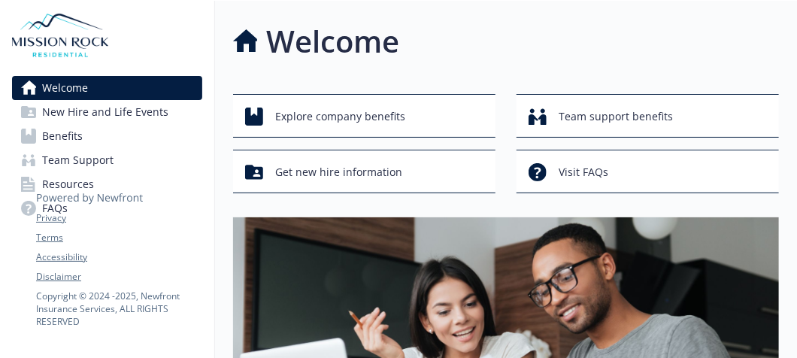
click at [71, 139] on span "Benefits" at bounding box center [62, 136] width 41 height 24
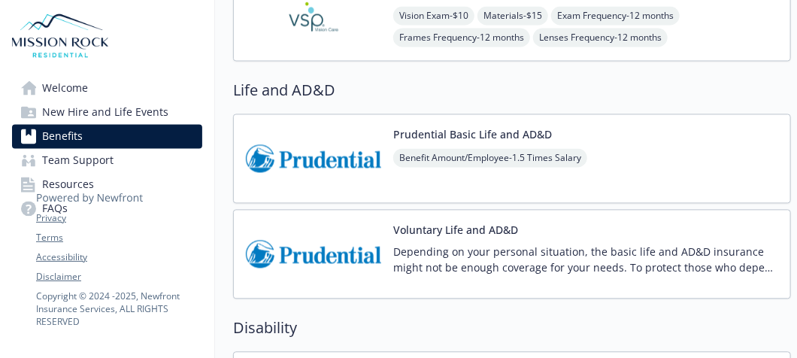
scroll to position [902, 0]
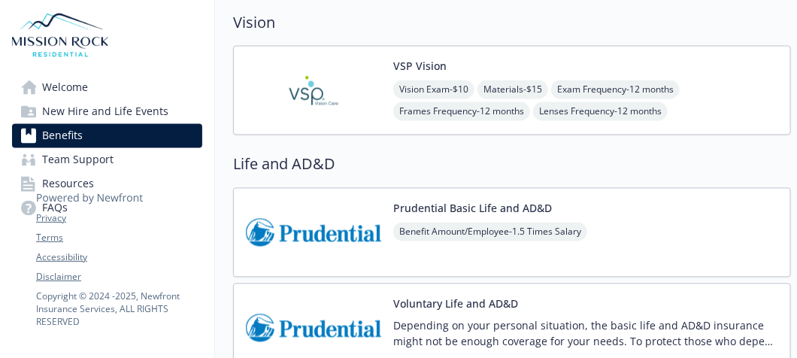
click at [359, 87] on img at bounding box center [313, 91] width 135 height 64
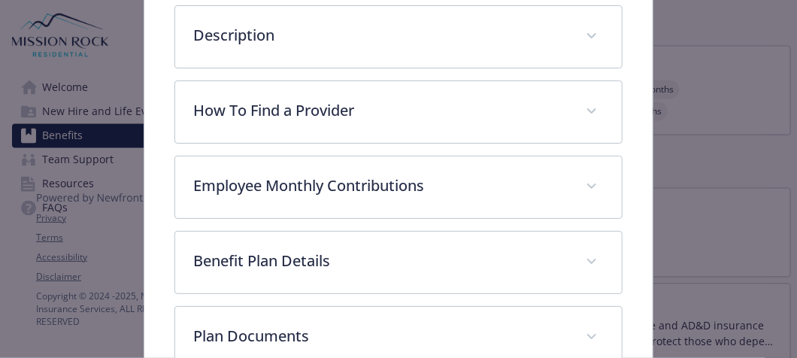
scroll to position [420, 0]
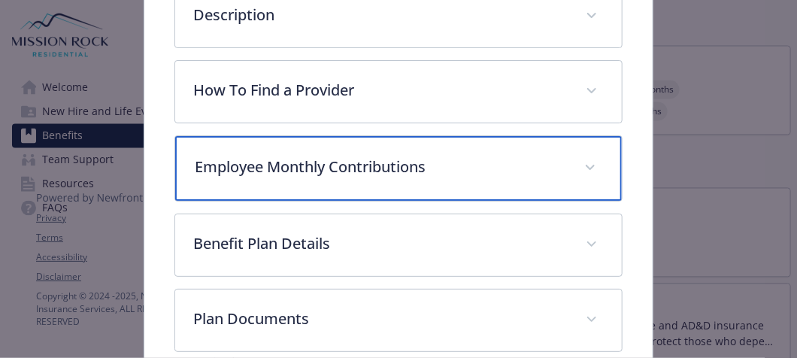
click at [458, 160] on p "Employee Monthly Contributions" at bounding box center [380, 167] width 371 height 23
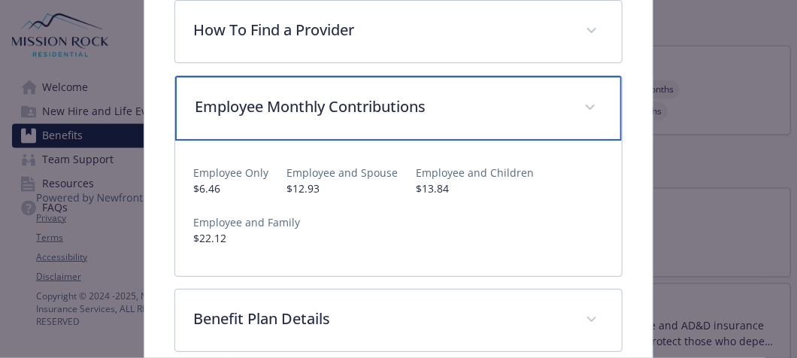
scroll to position [627, 0]
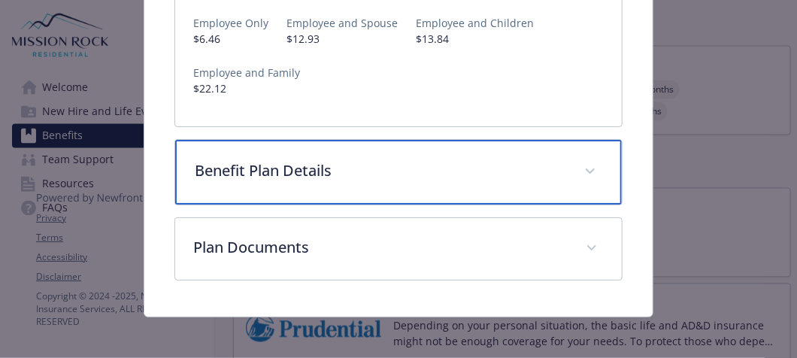
click at [489, 177] on div "Benefit Plan Details" at bounding box center [398, 172] width 447 height 65
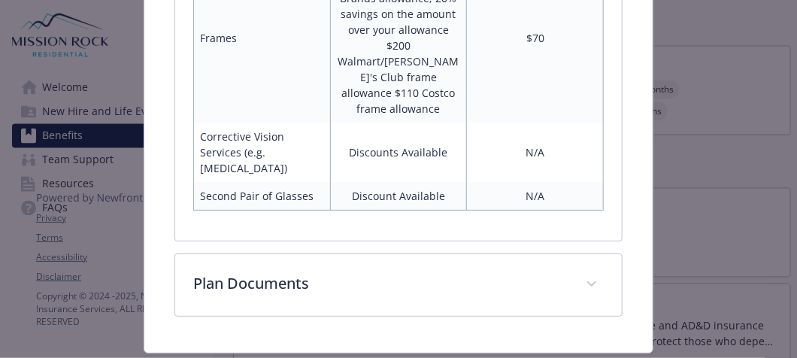
scroll to position [1253, 0]
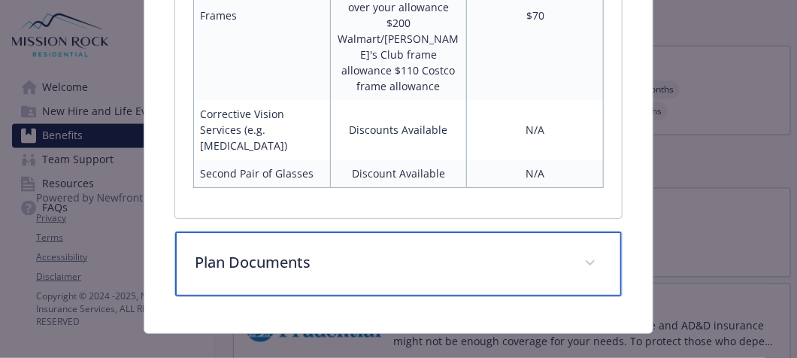
click at [509, 251] on p "Plan Documents" at bounding box center [380, 262] width 371 height 23
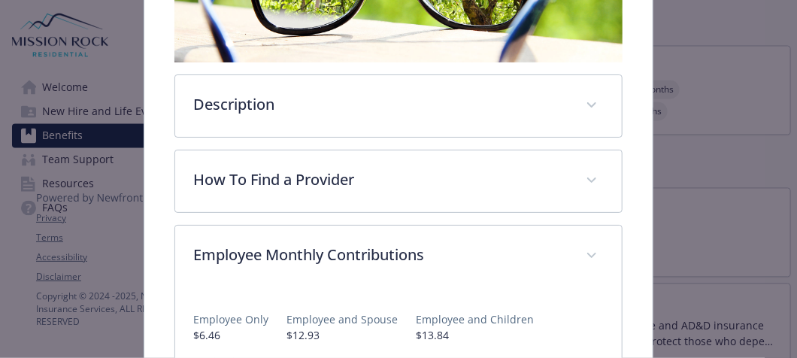
scroll to position [327, 0]
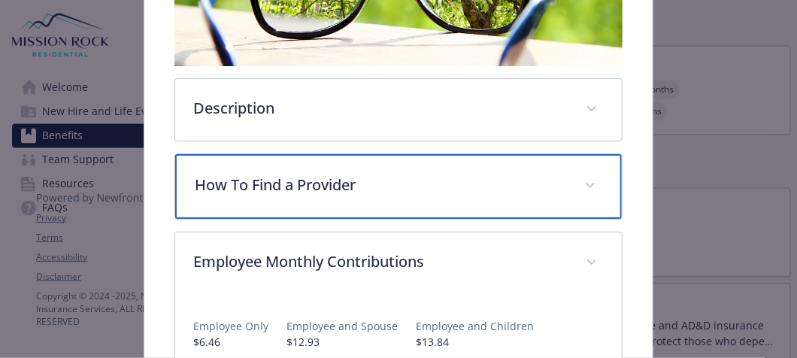
click at [513, 189] on p "How To Find a Provider" at bounding box center [380, 185] width 371 height 23
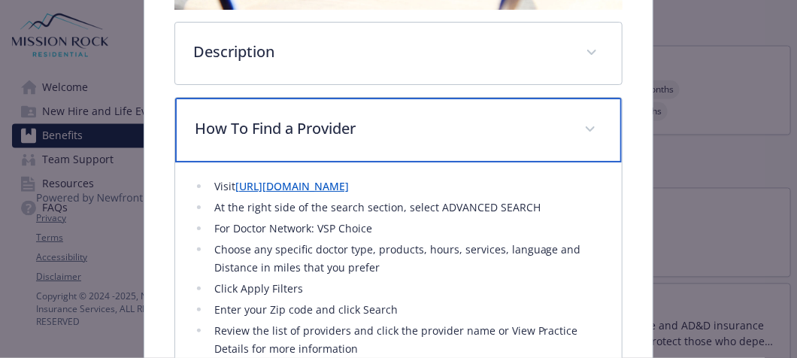
scroll to position [402, 0]
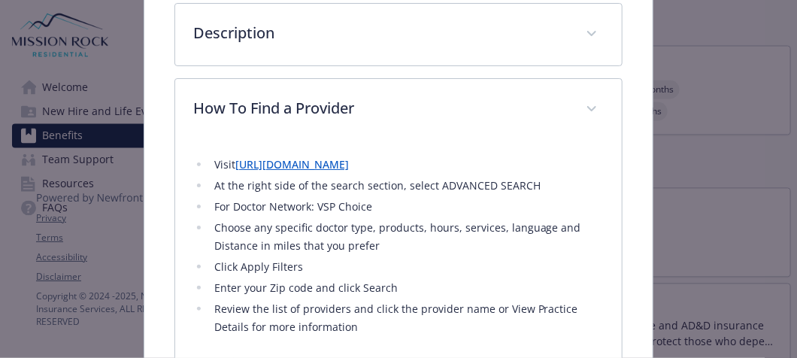
click at [349, 164] on link "[URL][DOMAIN_NAME]" at bounding box center [292, 164] width 114 height 14
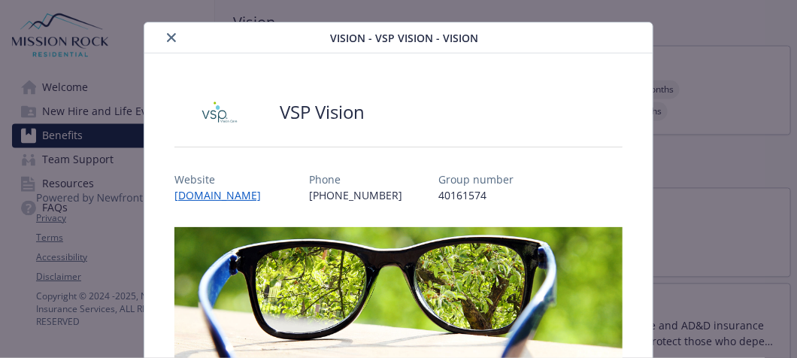
scroll to position [0, 0]
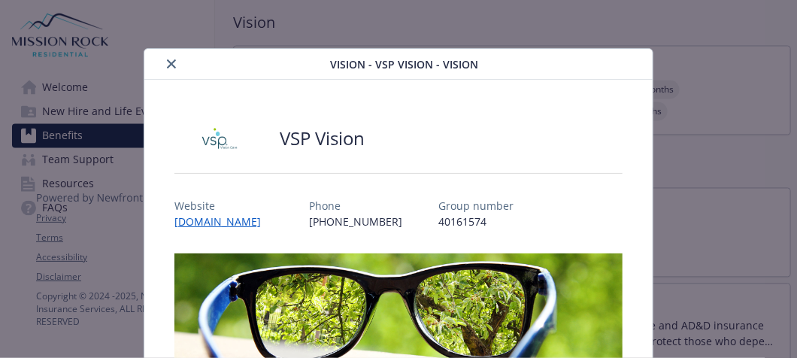
click at [169, 60] on icon "close" at bounding box center [171, 63] width 9 height 9
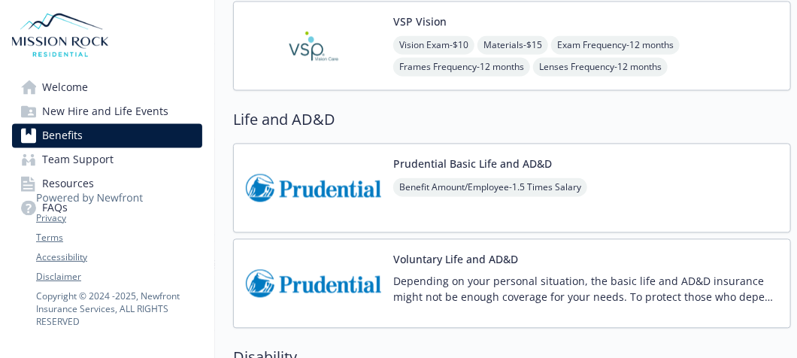
scroll to position [977, 0]
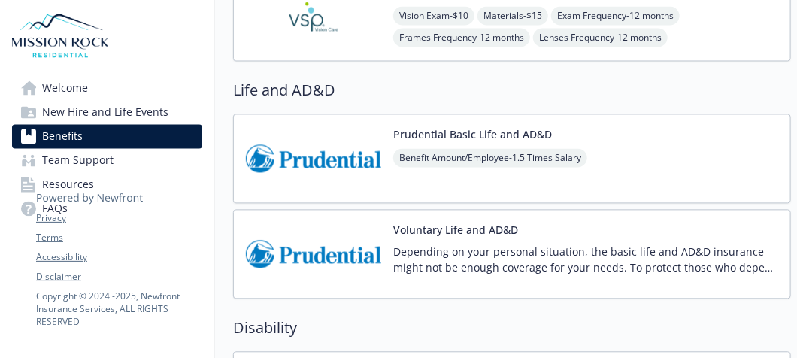
click at [327, 161] on img at bounding box center [313, 158] width 135 height 64
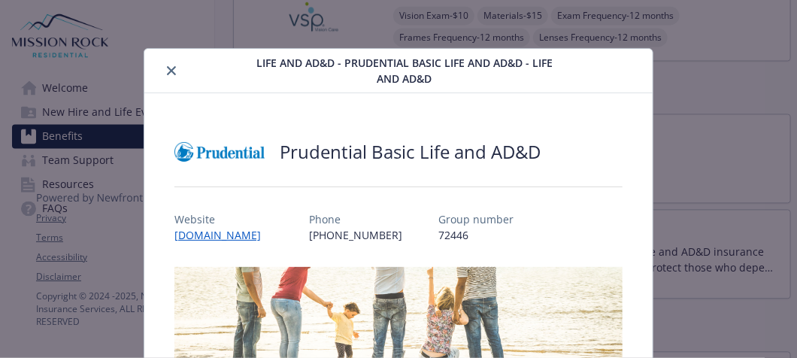
click at [171, 71] on icon "close" at bounding box center [171, 70] width 9 height 9
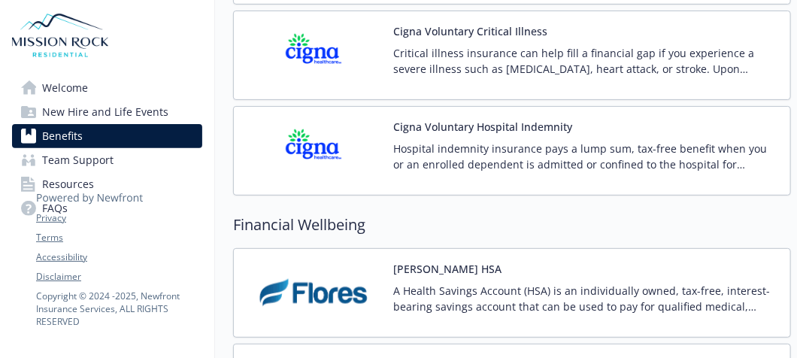
scroll to position [2105, 0]
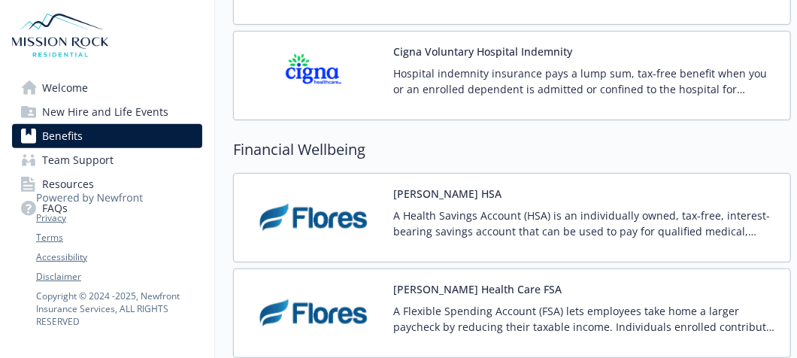
click at [359, 295] on img at bounding box center [313, 313] width 135 height 64
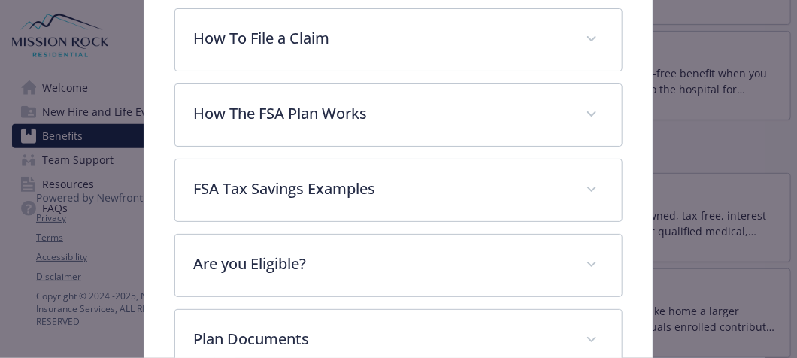
scroll to position [571, 0]
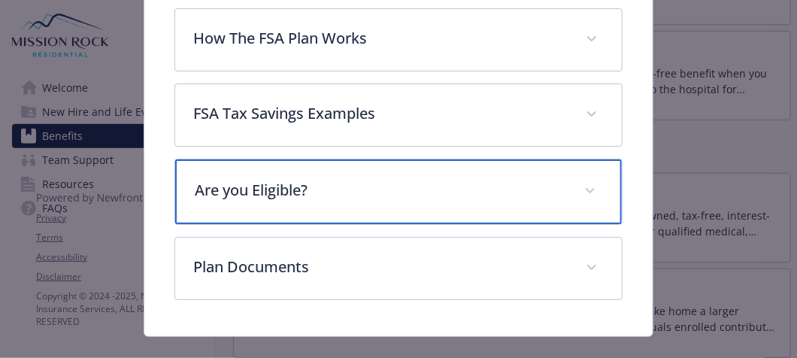
click at [459, 211] on div "Are you Eligible?" at bounding box center [398, 191] width 447 height 65
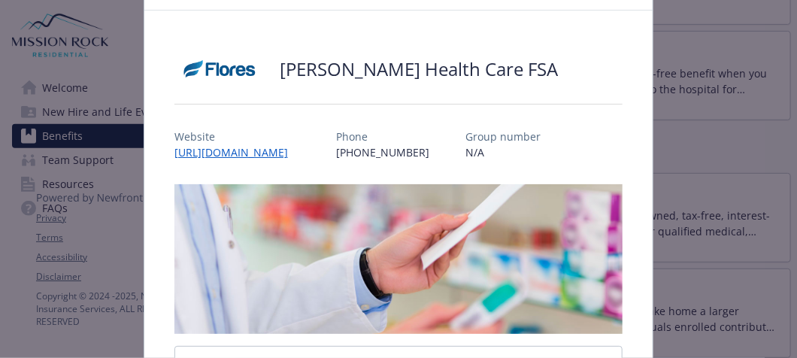
scroll to position [0, 0]
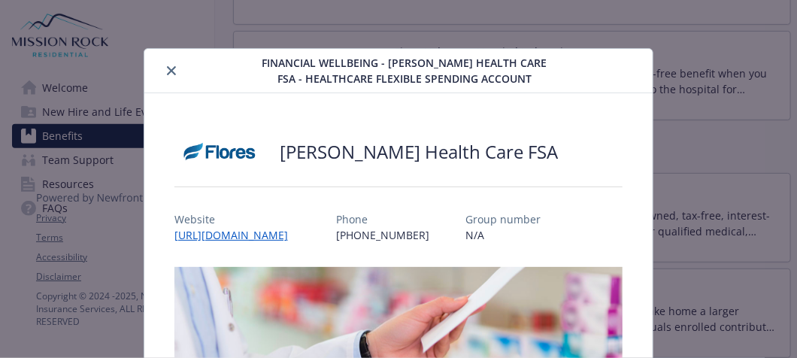
click at [168, 68] on icon "close" at bounding box center [171, 70] width 9 height 9
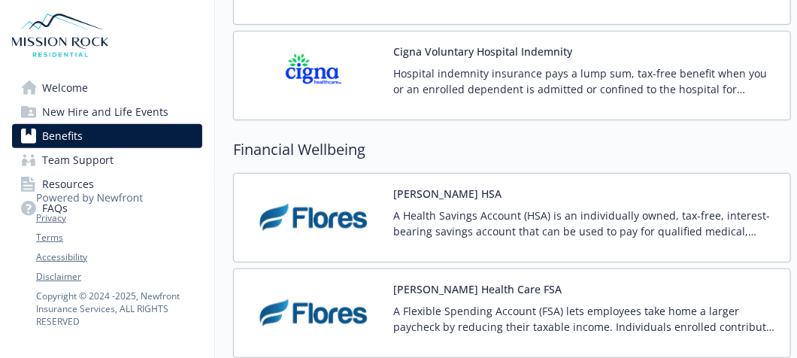
click at [139, 113] on span "New Hire and Life Events" at bounding box center [105, 112] width 126 height 24
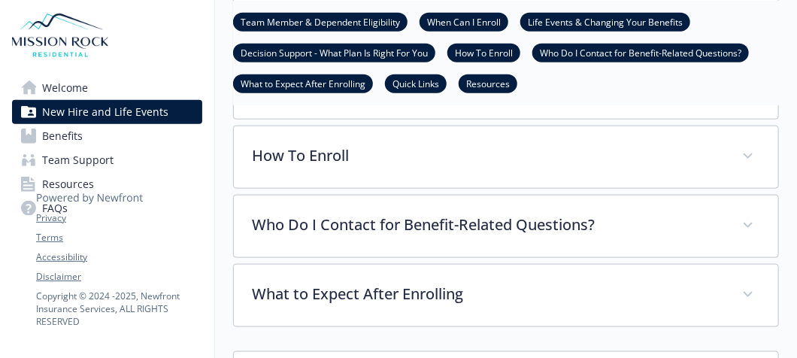
scroll to position [518, 0]
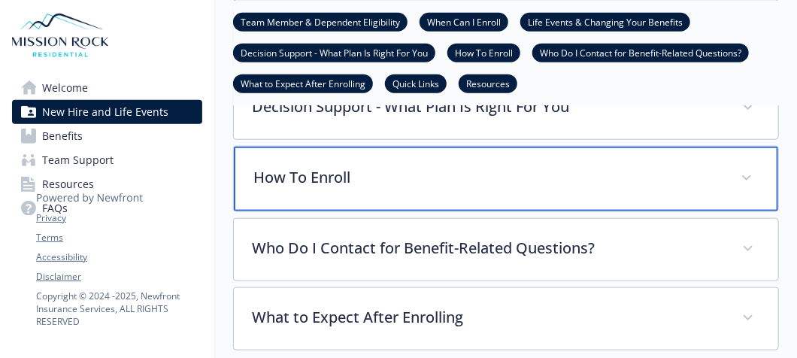
click at [483, 195] on div "How To Enroll" at bounding box center [506, 179] width 544 height 65
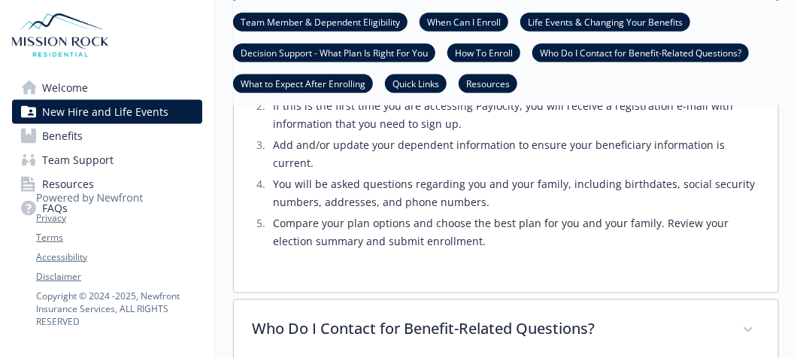
scroll to position [668, 0]
